Goal: Find specific page/section: Find specific page/section

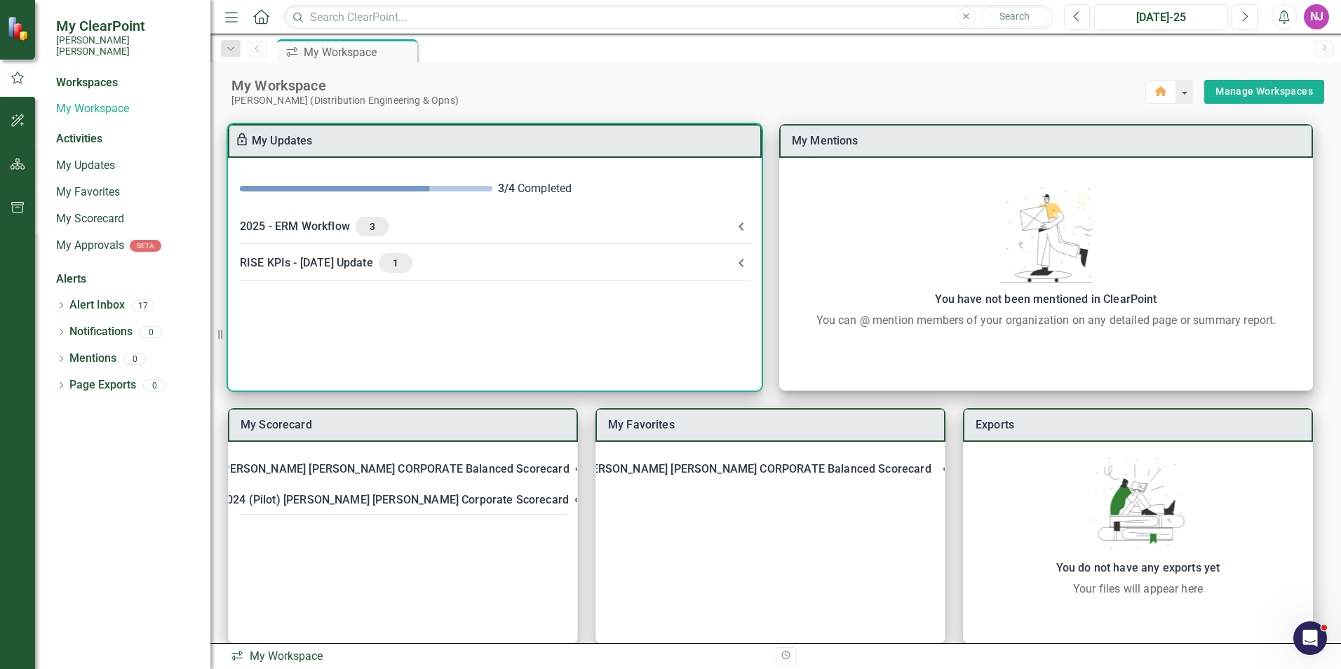
scroll to position [18, 0]
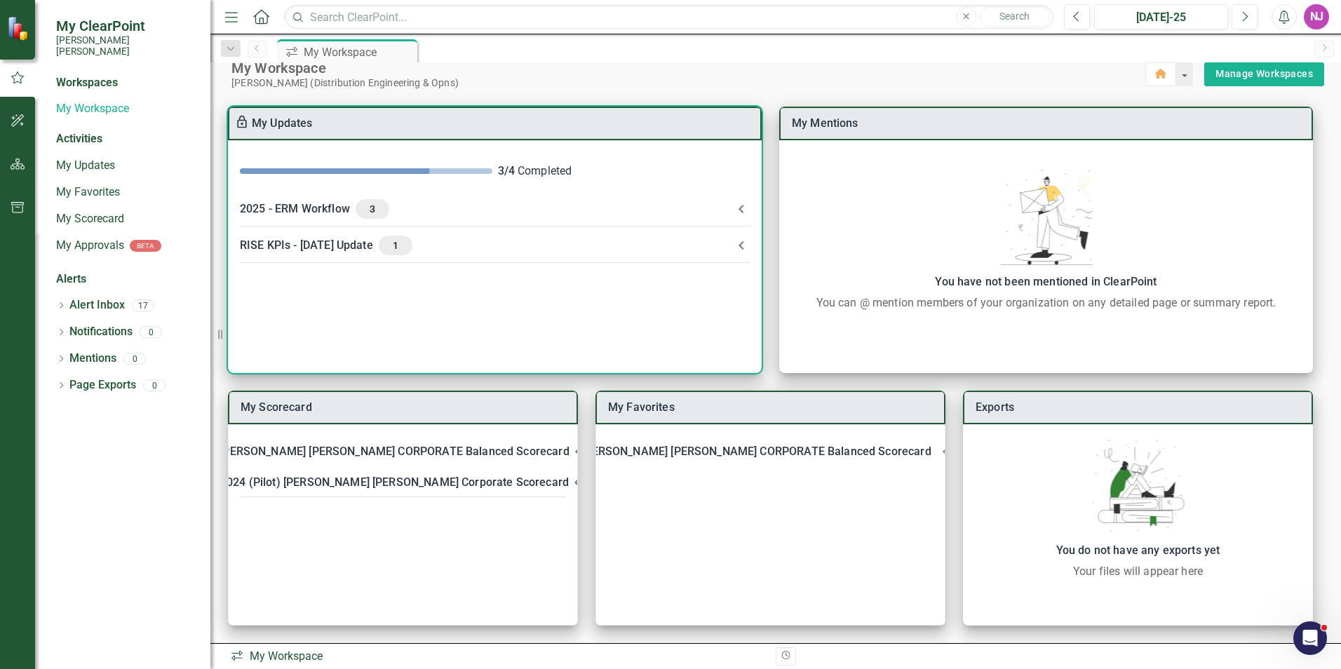
click at [322, 208] on div "2025 - ERM Workflow 3" at bounding box center [486, 209] width 493 height 20
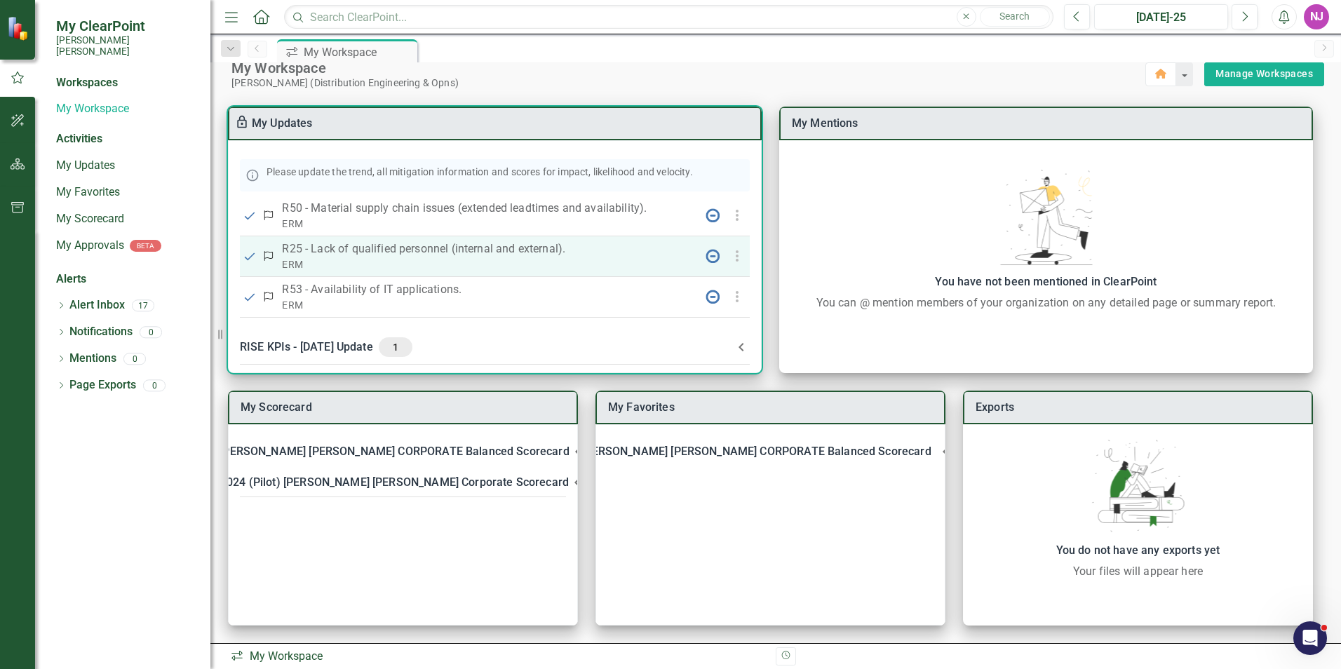
scroll to position [89, 0]
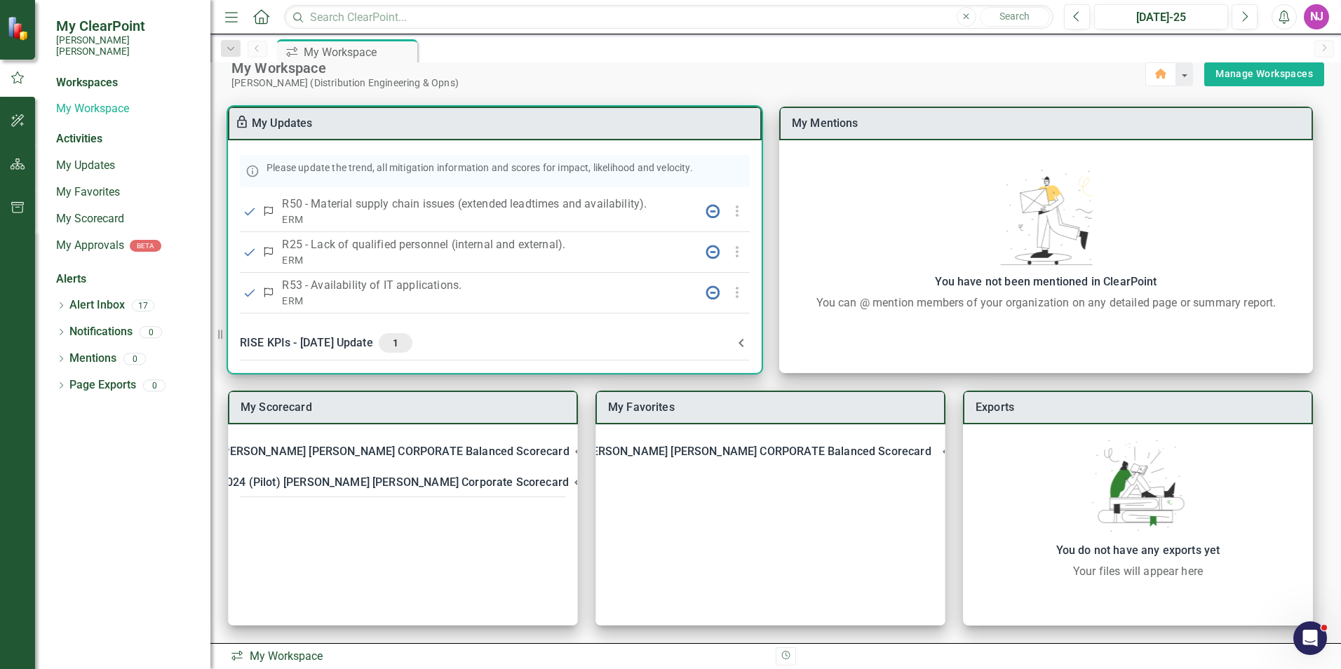
click at [314, 341] on div "RISE KPIs - [DATE] Update 1" at bounding box center [486, 343] width 493 height 20
click at [736, 348] on icon at bounding box center [741, 348] width 17 height 17
click at [736, 348] on icon at bounding box center [741, 343] width 17 height 17
click at [736, 348] on icon at bounding box center [741, 348] width 17 height 17
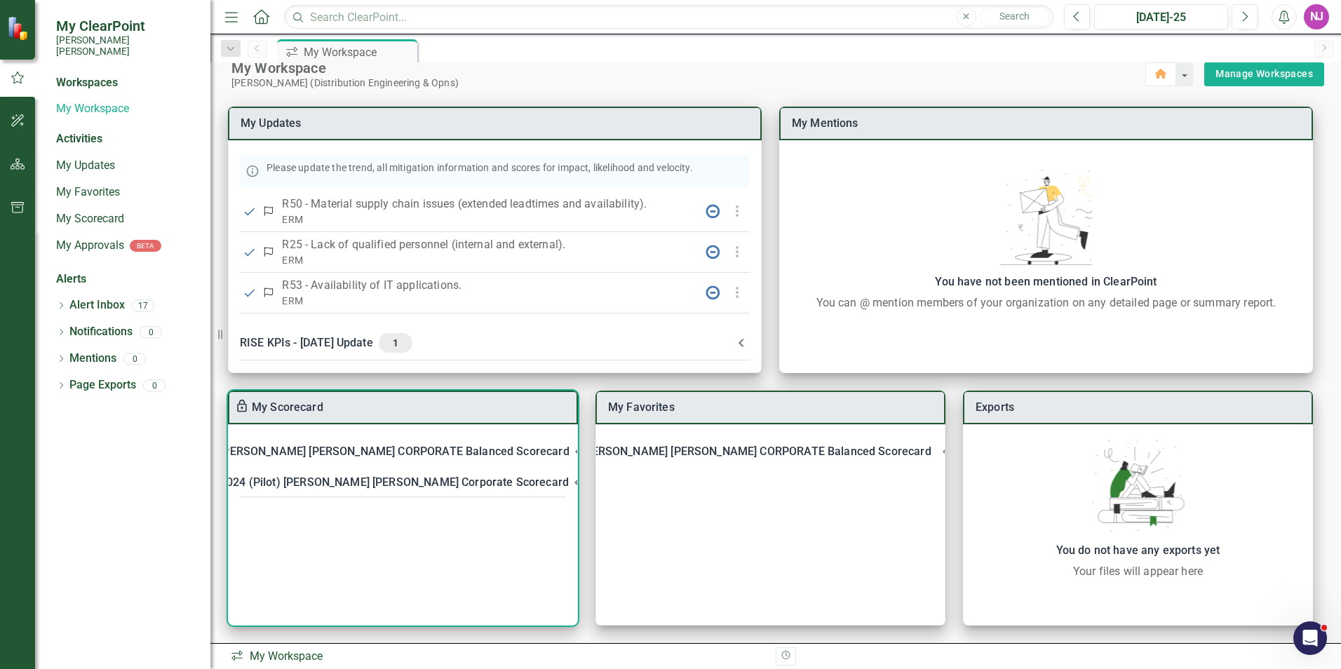
click at [358, 452] on div "[PERSON_NAME] [PERSON_NAME] CORPORATE Balanced Scorecard" at bounding box center [394, 452] width 349 height 20
click at [358, 451] on div "[PERSON_NAME] [PERSON_NAME] CORPORATE Balanced Scorecard" at bounding box center [394, 452] width 349 height 20
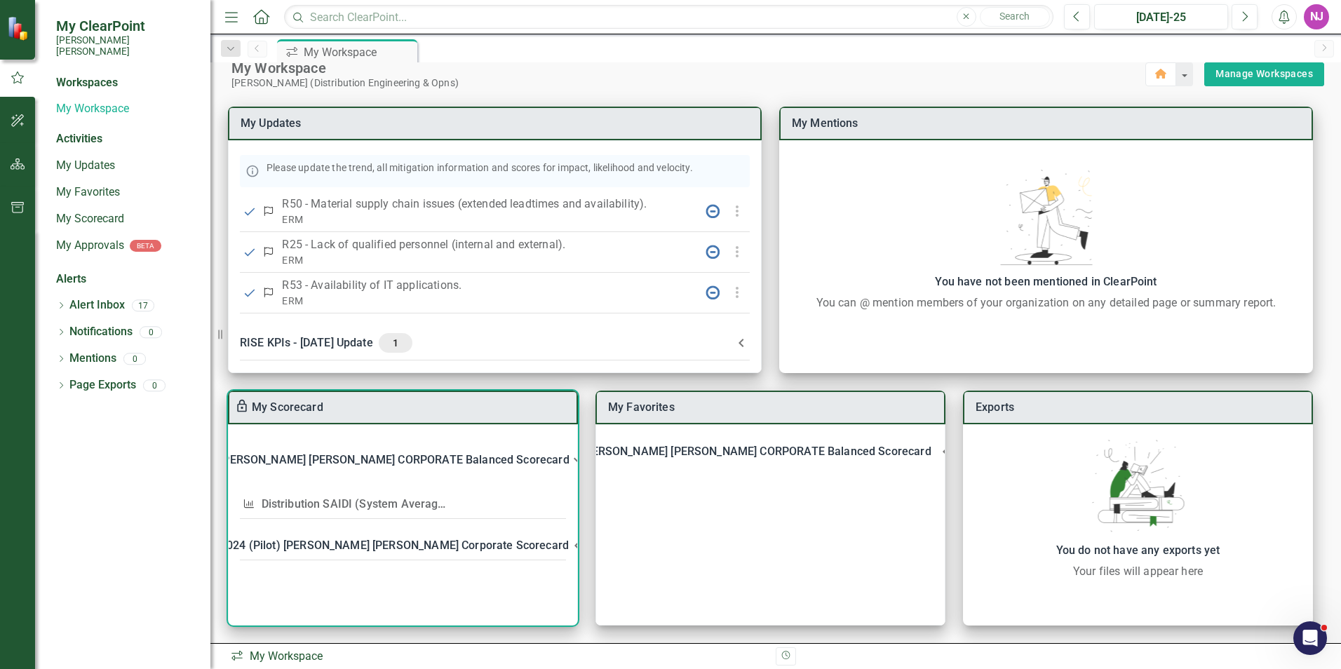
click at [328, 504] on link "Distribution SAIDI (System Average Interruption Duration Index)" at bounding box center [426, 503] width 329 height 13
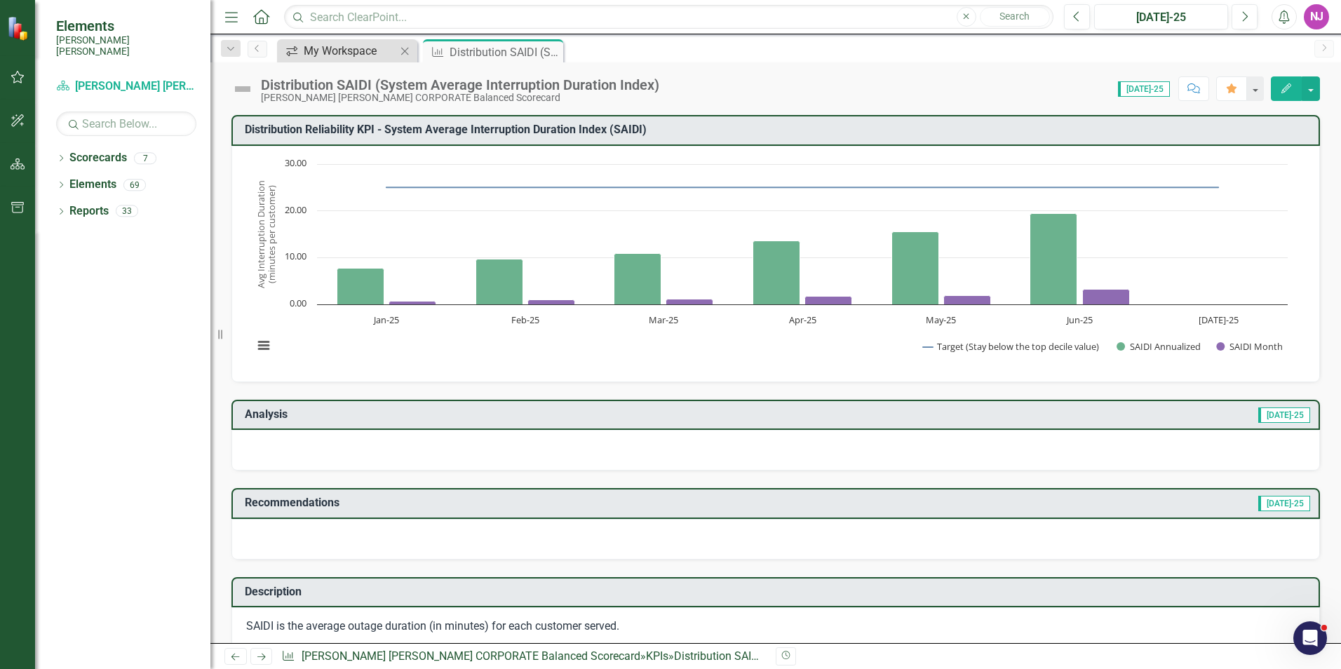
click at [340, 50] on div "My Workspace" at bounding box center [350, 51] width 93 height 18
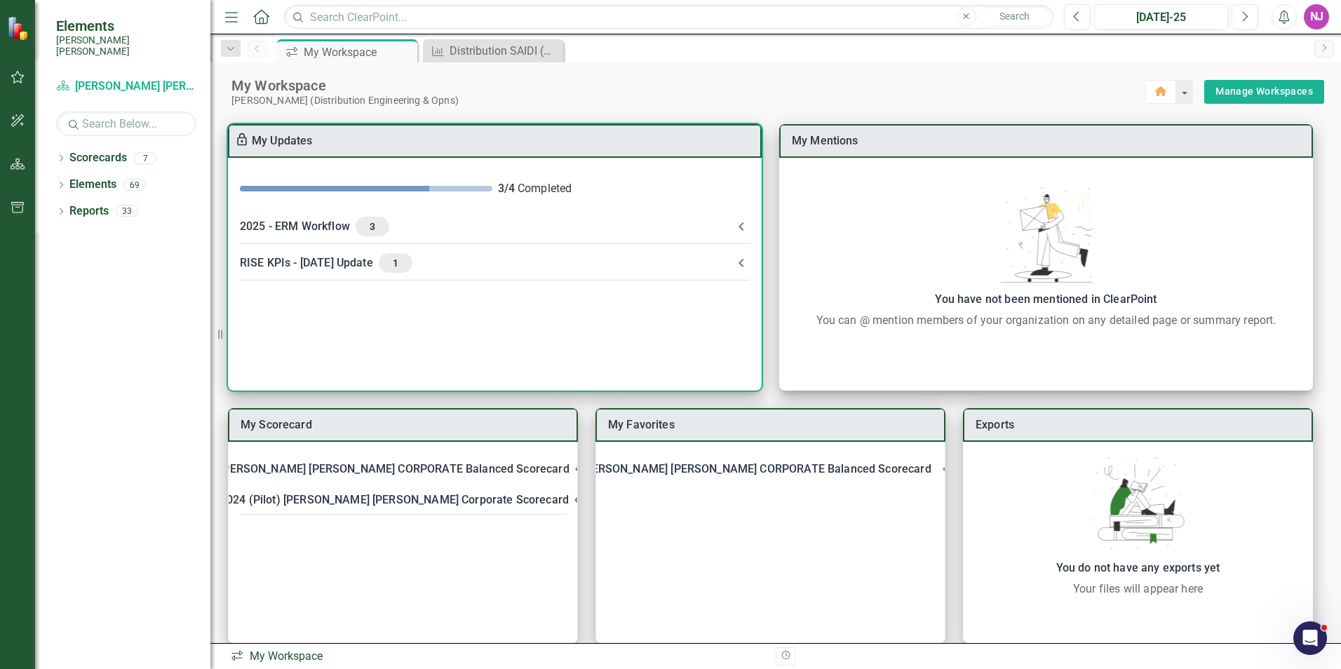
click at [295, 224] on div "2025 - ERM Workflow 3" at bounding box center [486, 227] width 493 height 20
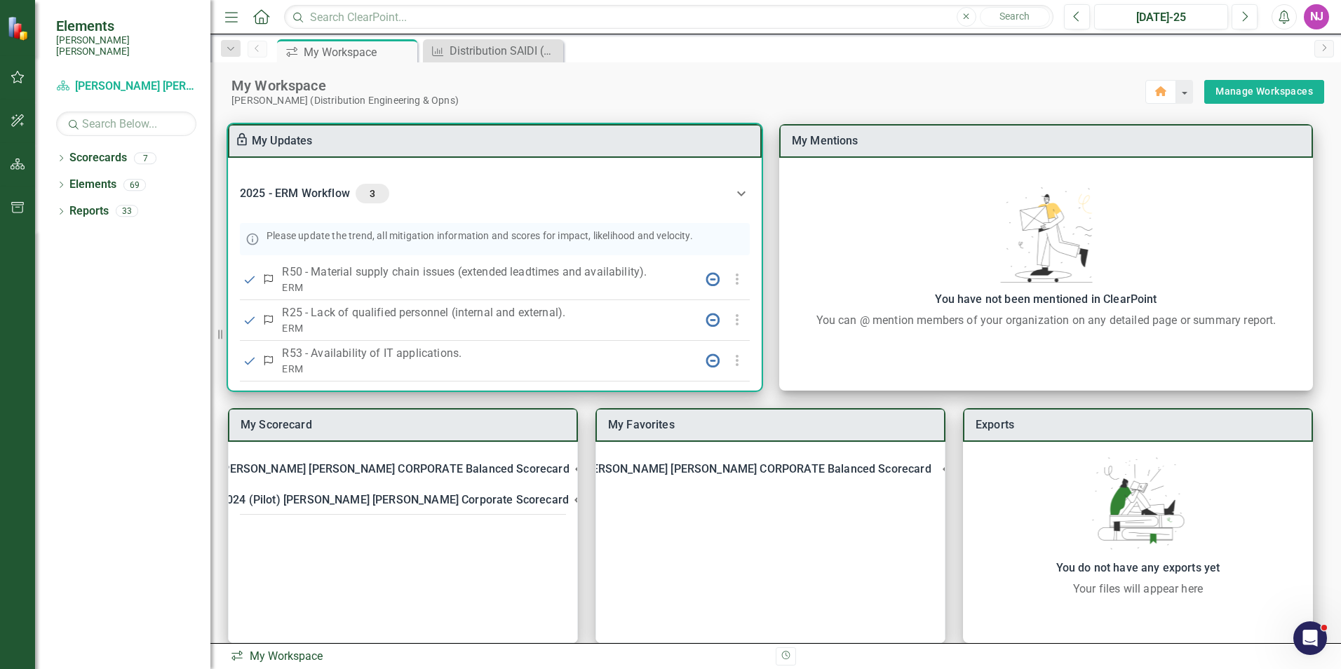
scroll to position [70, 0]
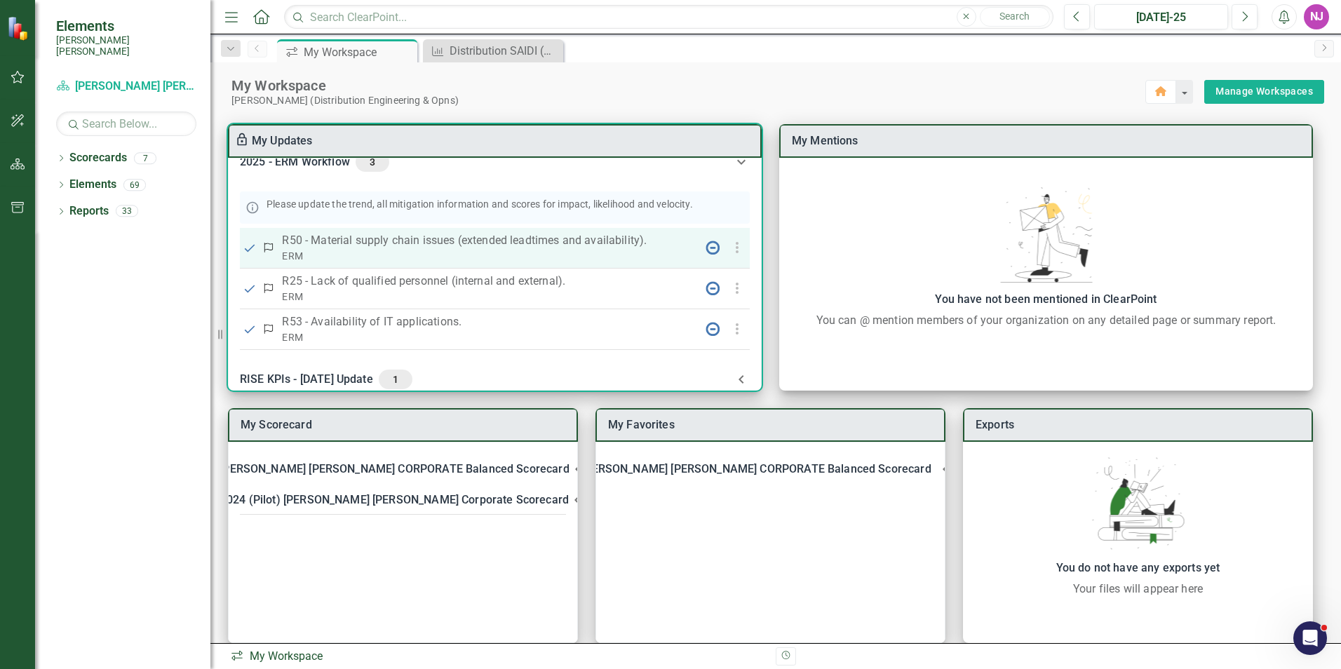
click at [735, 250] on icon "button" at bounding box center [737, 247] width 17 height 17
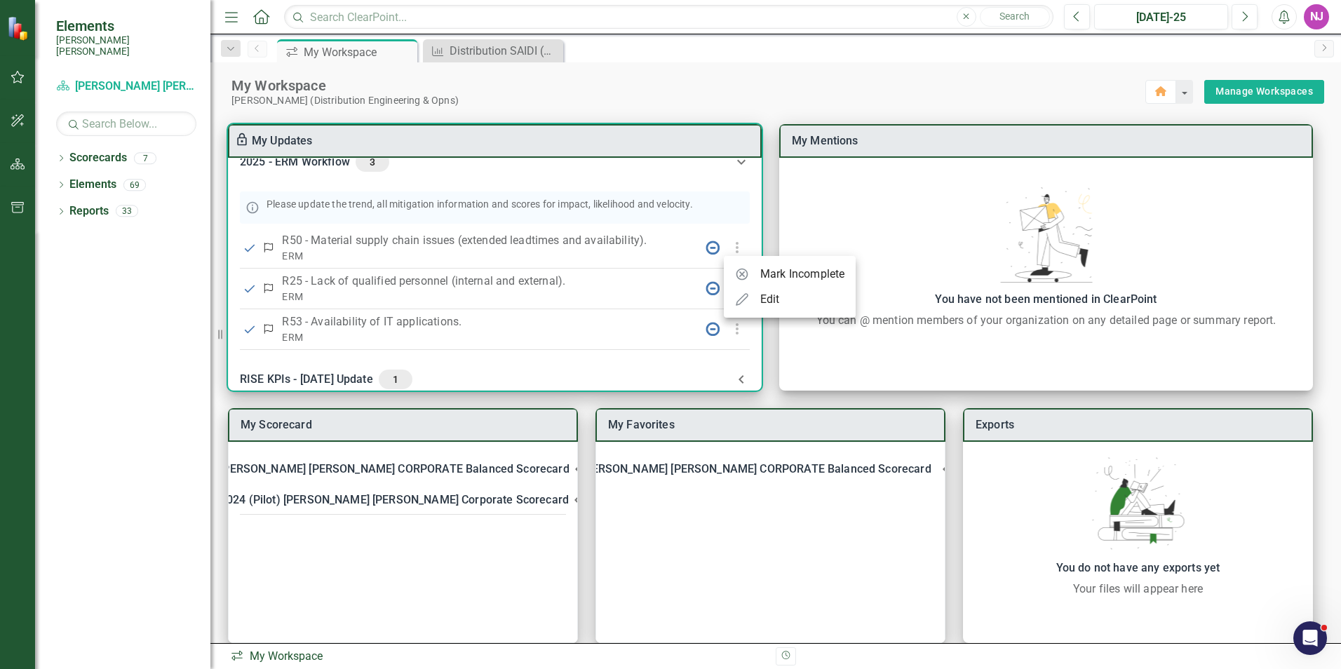
click at [739, 207] on div at bounding box center [670, 334] width 1341 height 669
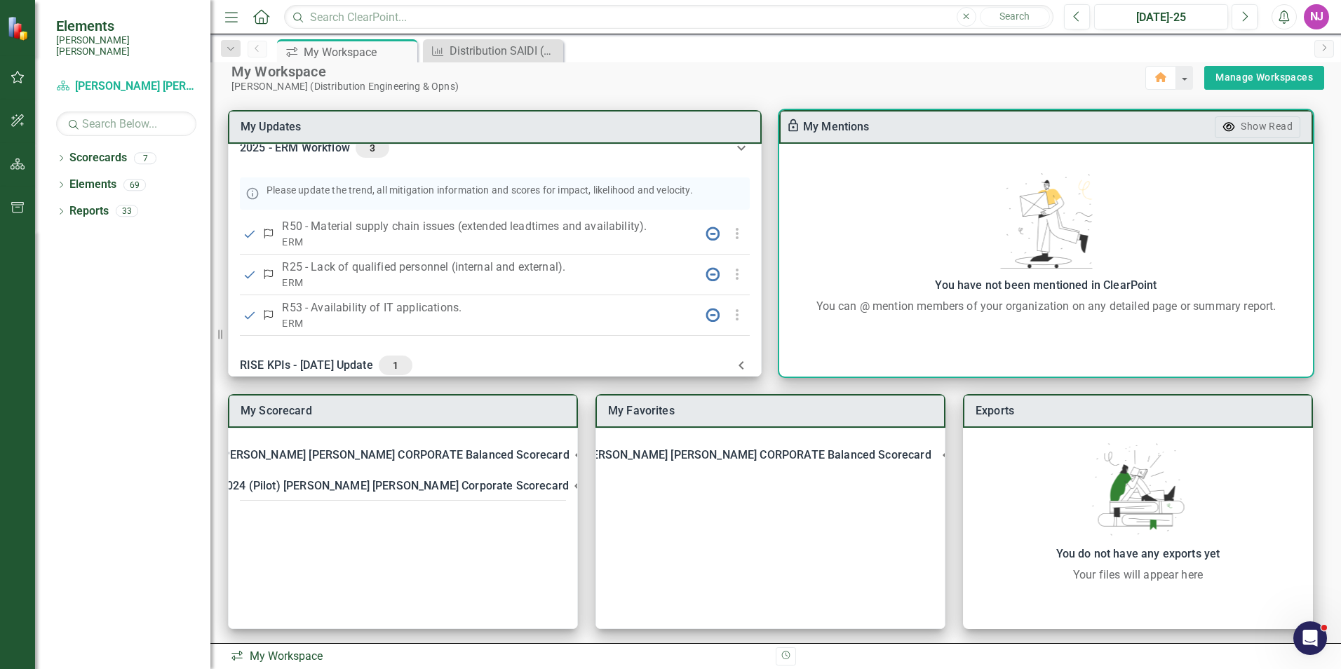
scroll to position [18, 0]
